Goal: Find specific page/section: Find specific page/section

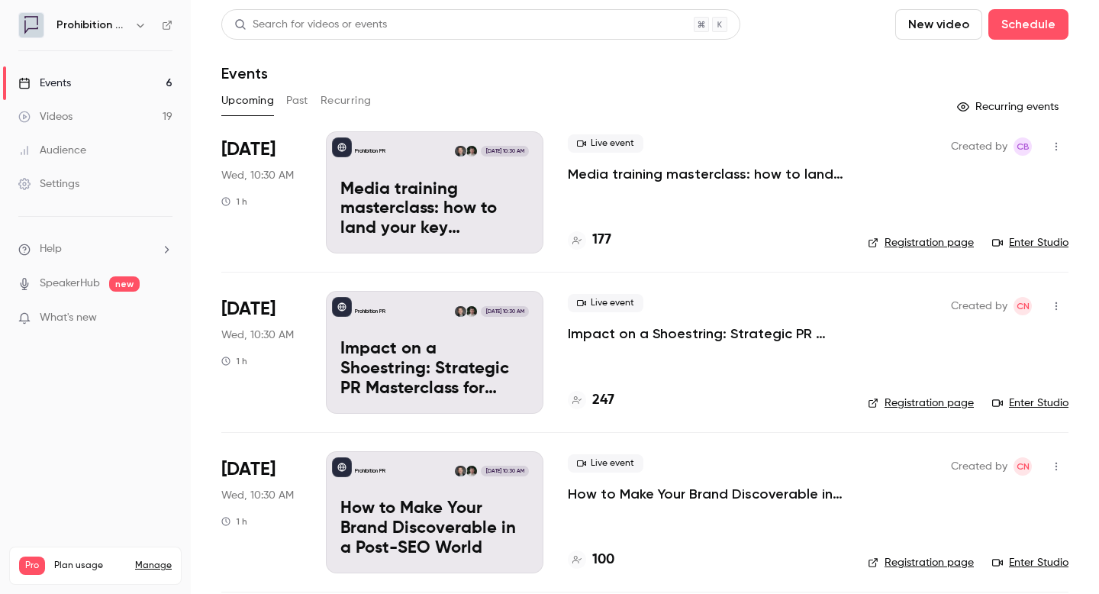
click at [751, 73] on div "Events" at bounding box center [645, 73] width 848 height 18
click at [807, 78] on div "Events" at bounding box center [645, 73] width 848 height 18
click at [528, 61] on header "Search for videos or events New video Schedule Events" at bounding box center [645, 45] width 848 height 73
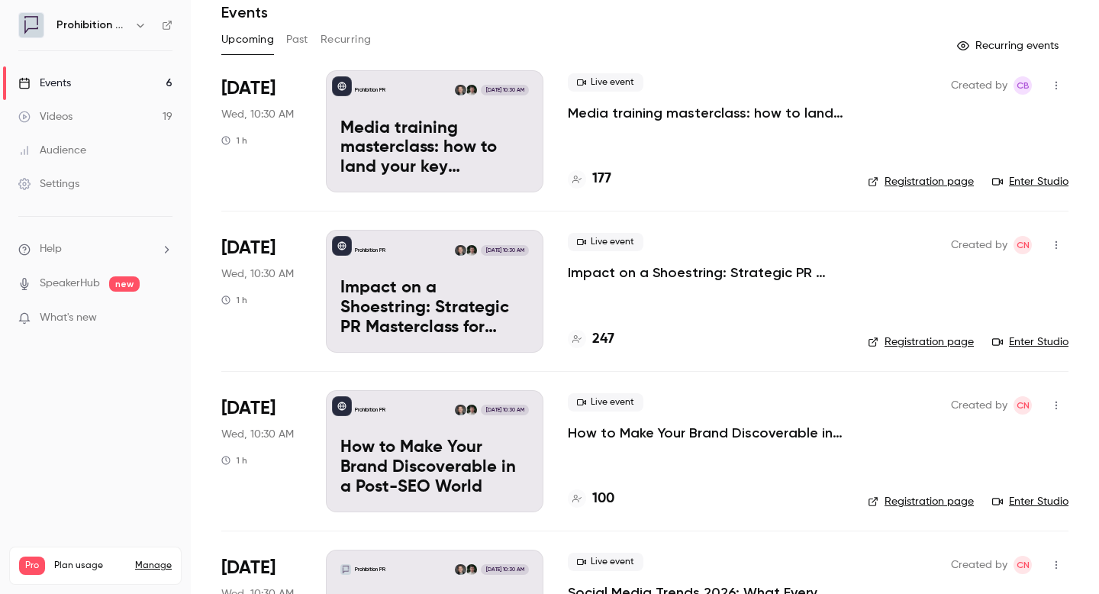
scroll to position [59, 0]
